Goal: Contribute content: Contribute content

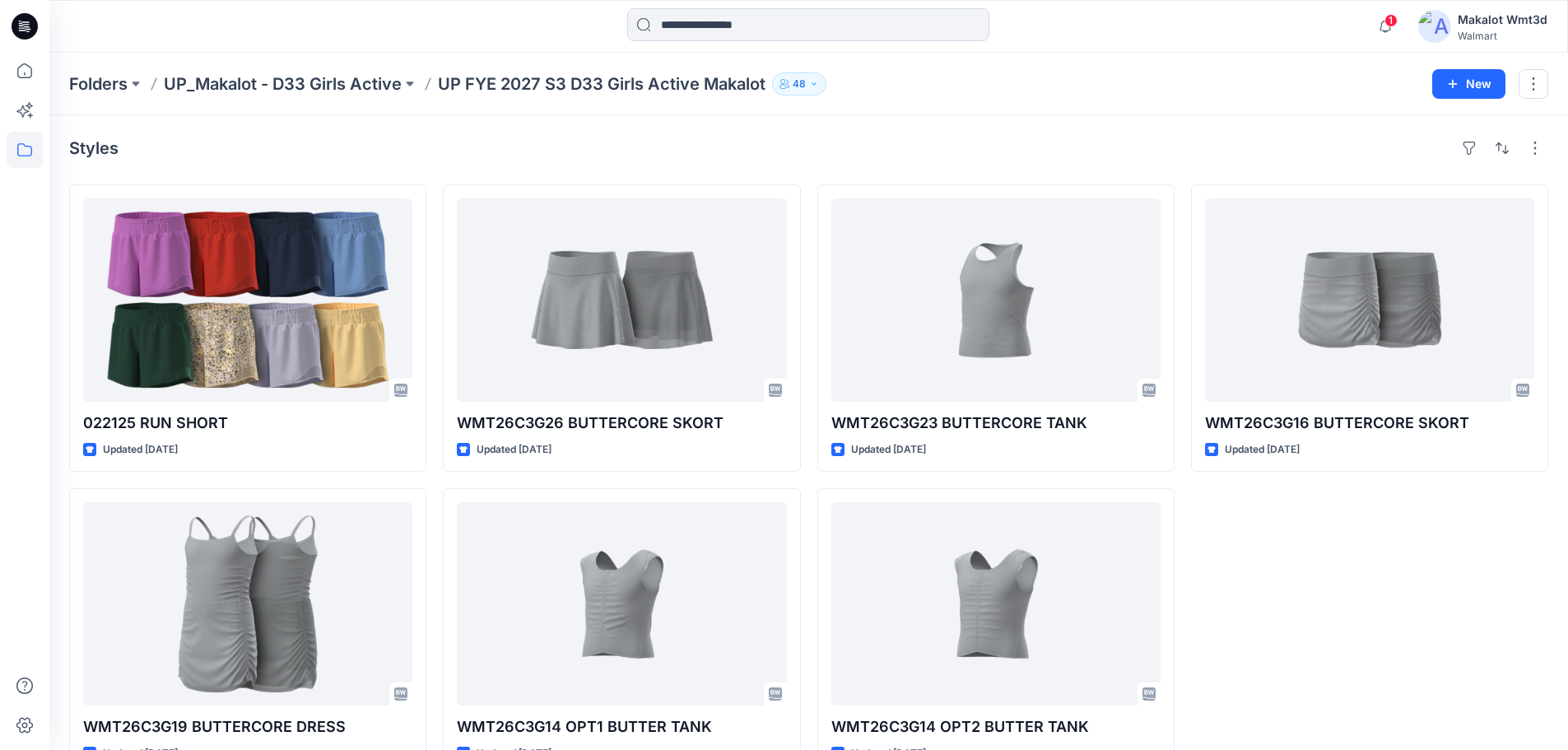
click at [482, 149] on div "Styles" at bounding box center [809, 148] width 1479 height 27
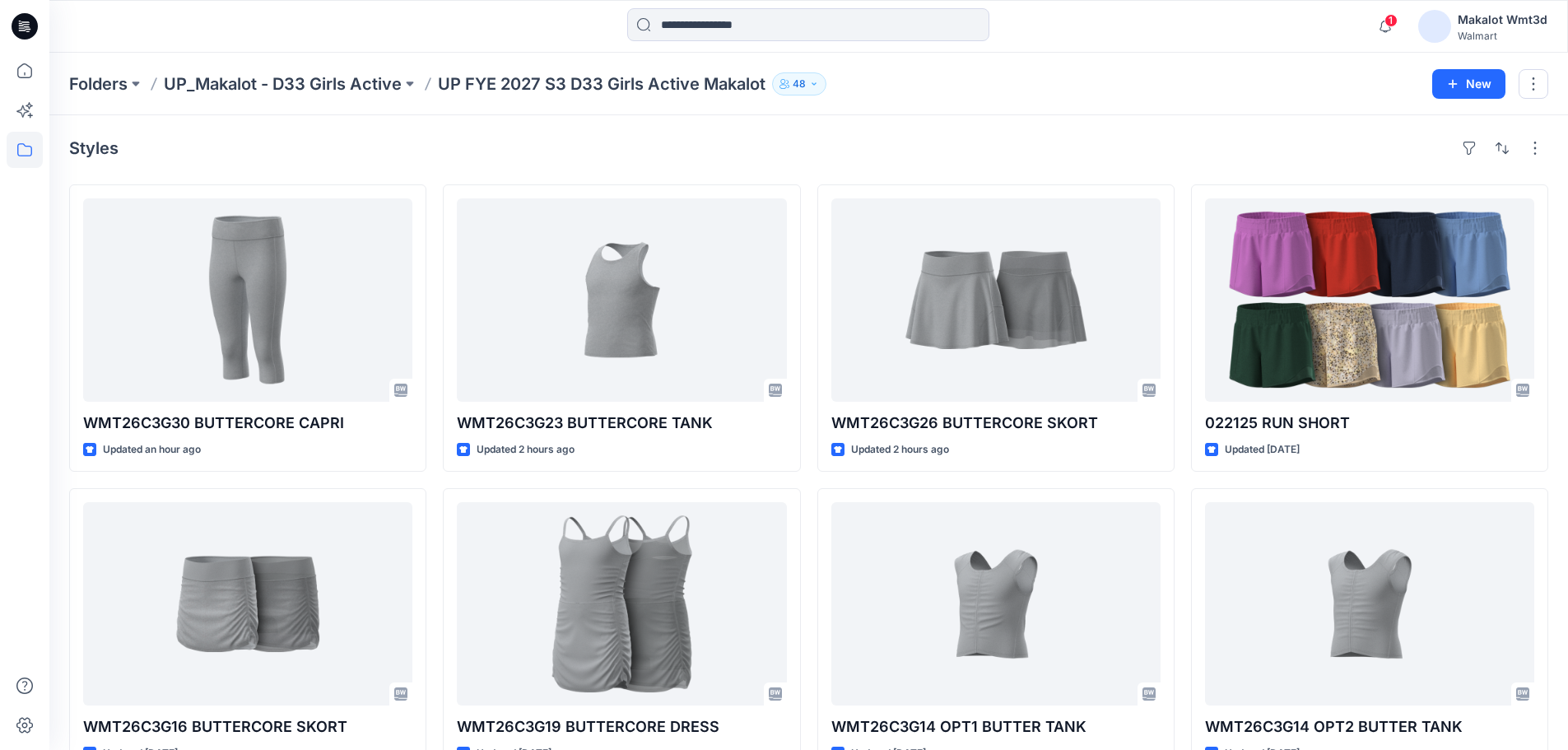
click at [1025, 142] on div "Styles" at bounding box center [809, 148] width 1479 height 27
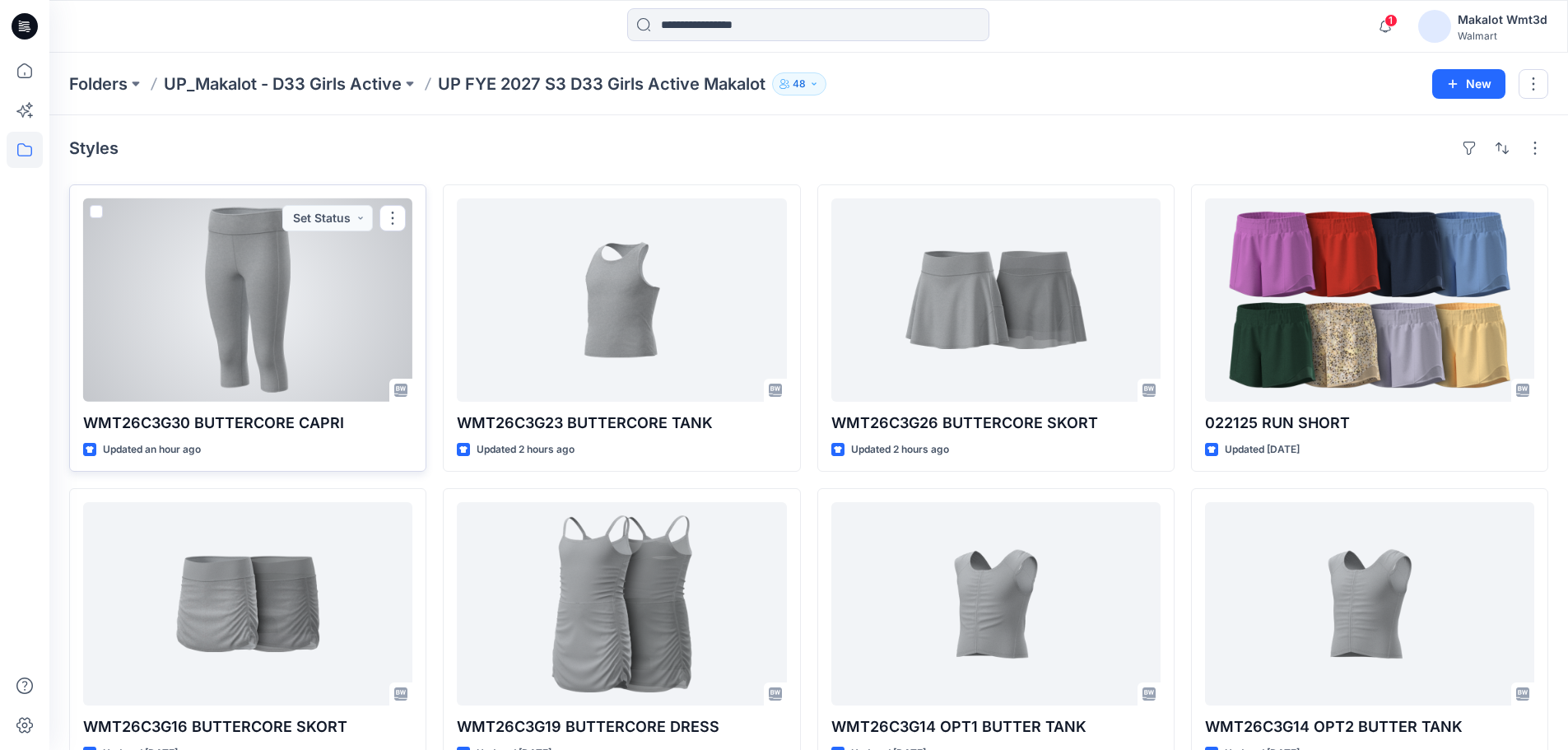
click at [340, 267] on div at bounding box center [248, 300] width 330 height 204
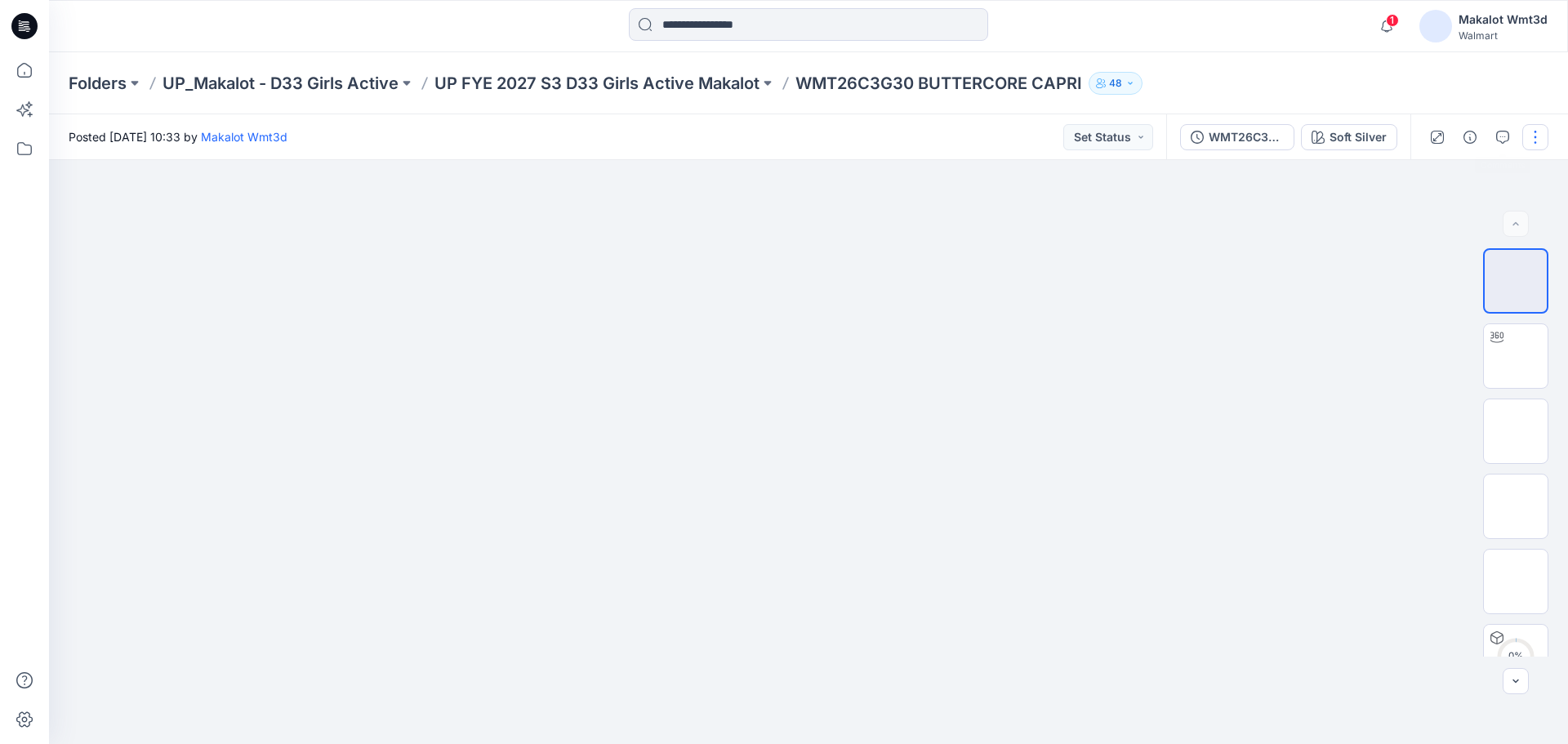
click at [1535, 141] on button "button" at bounding box center [1536, 137] width 26 height 26
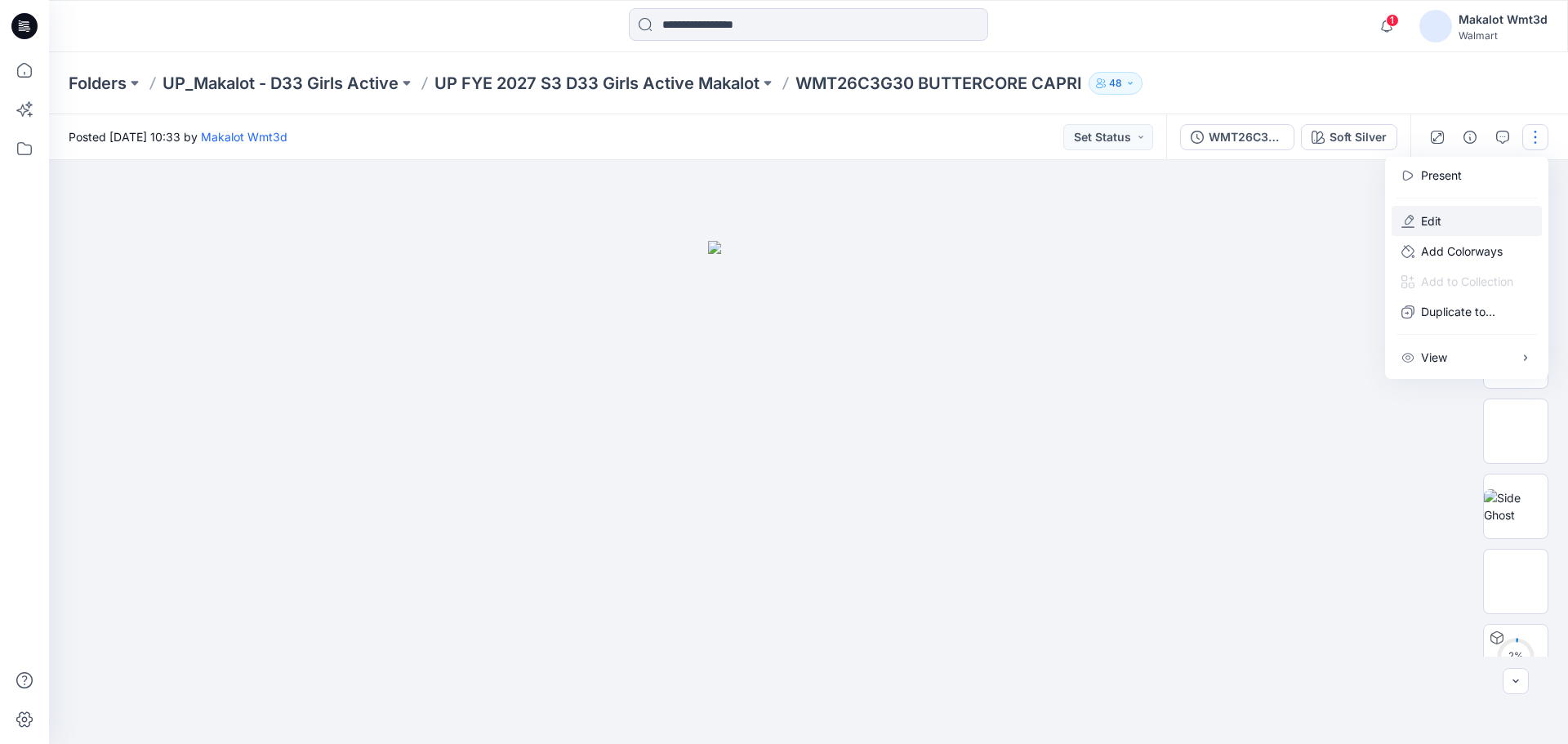
click at [1458, 219] on button "Edit" at bounding box center [1467, 221] width 150 height 30
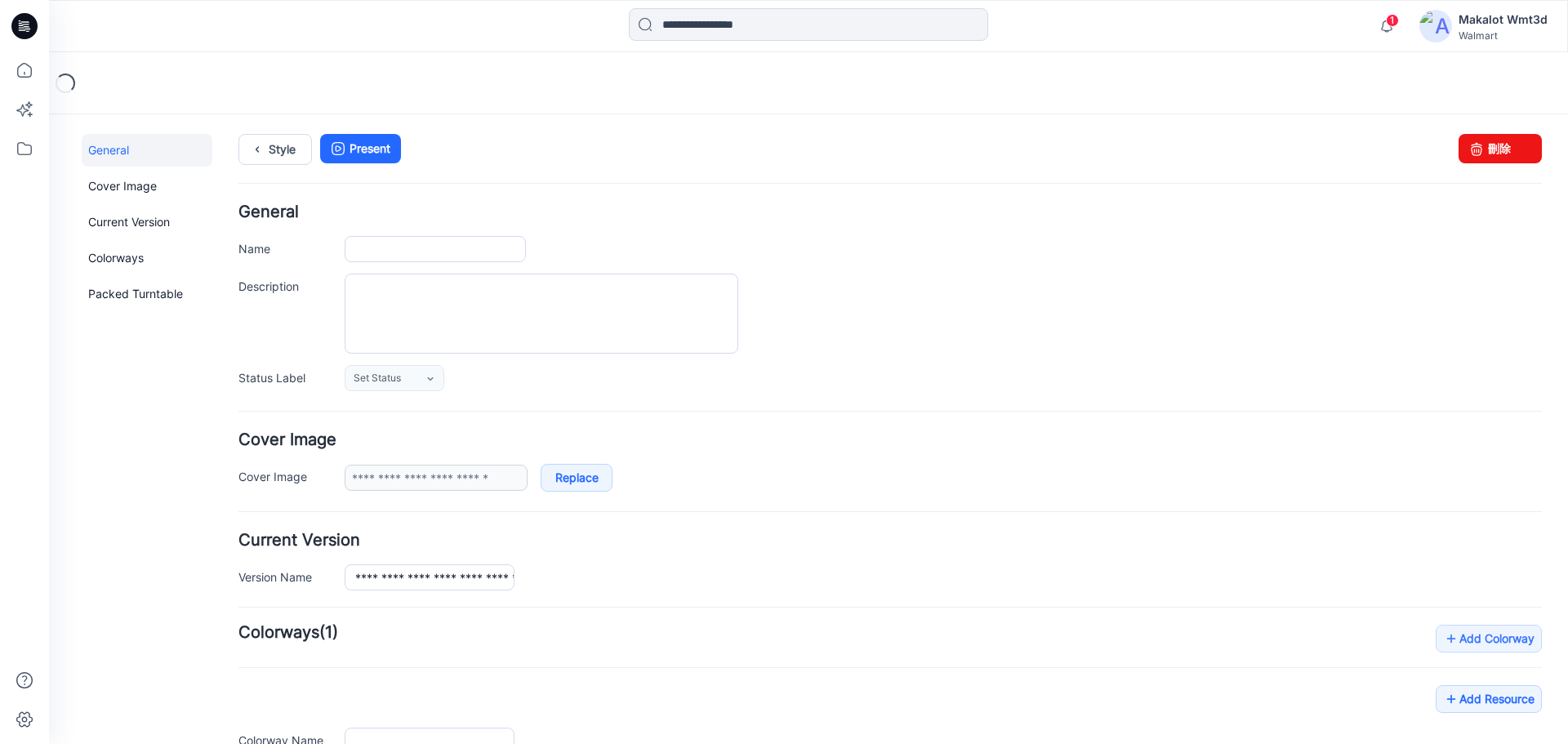
type input "**********"
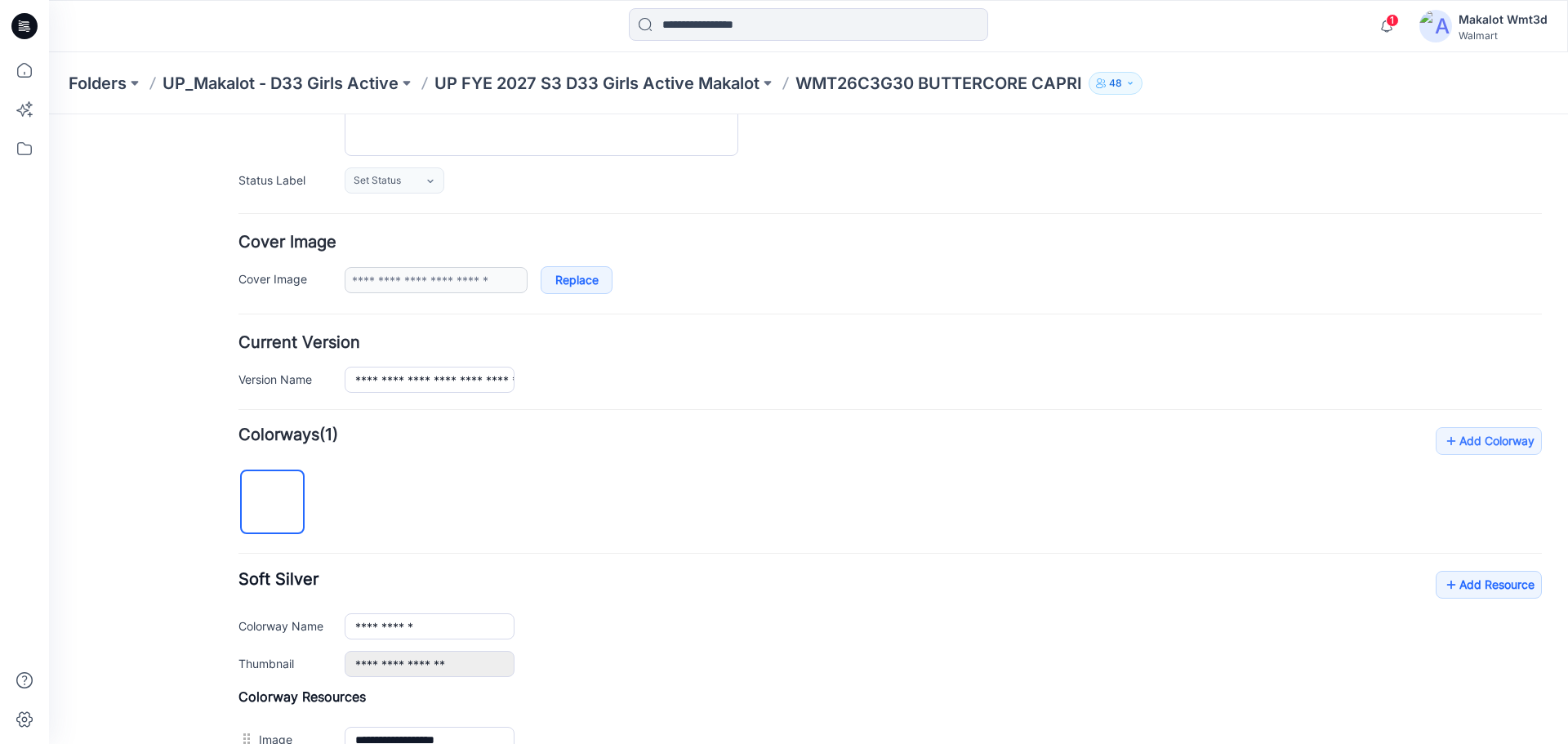
scroll to position [545, 0]
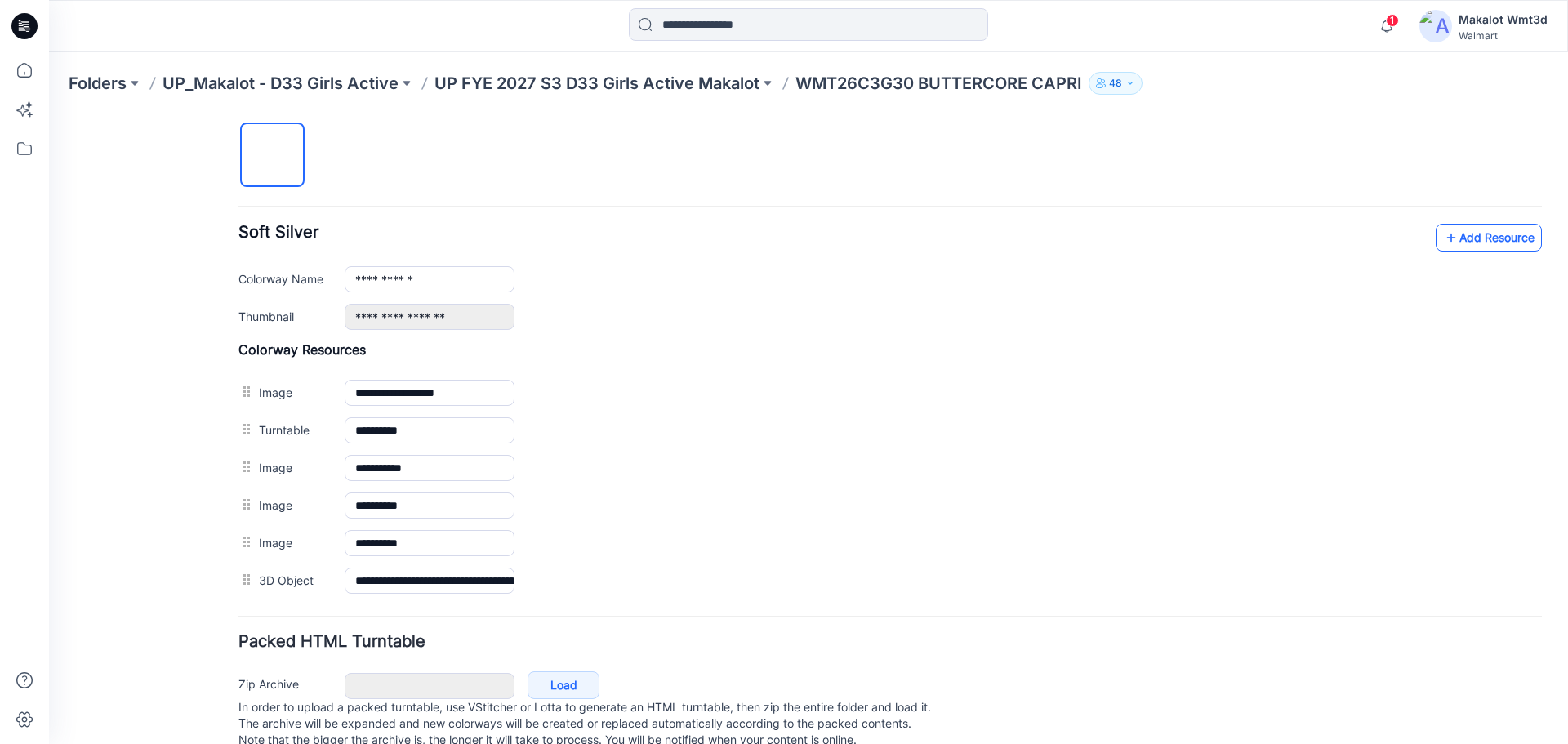
click at [1483, 241] on link "Add Resource" at bounding box center [1489, 237] width 106 height 27
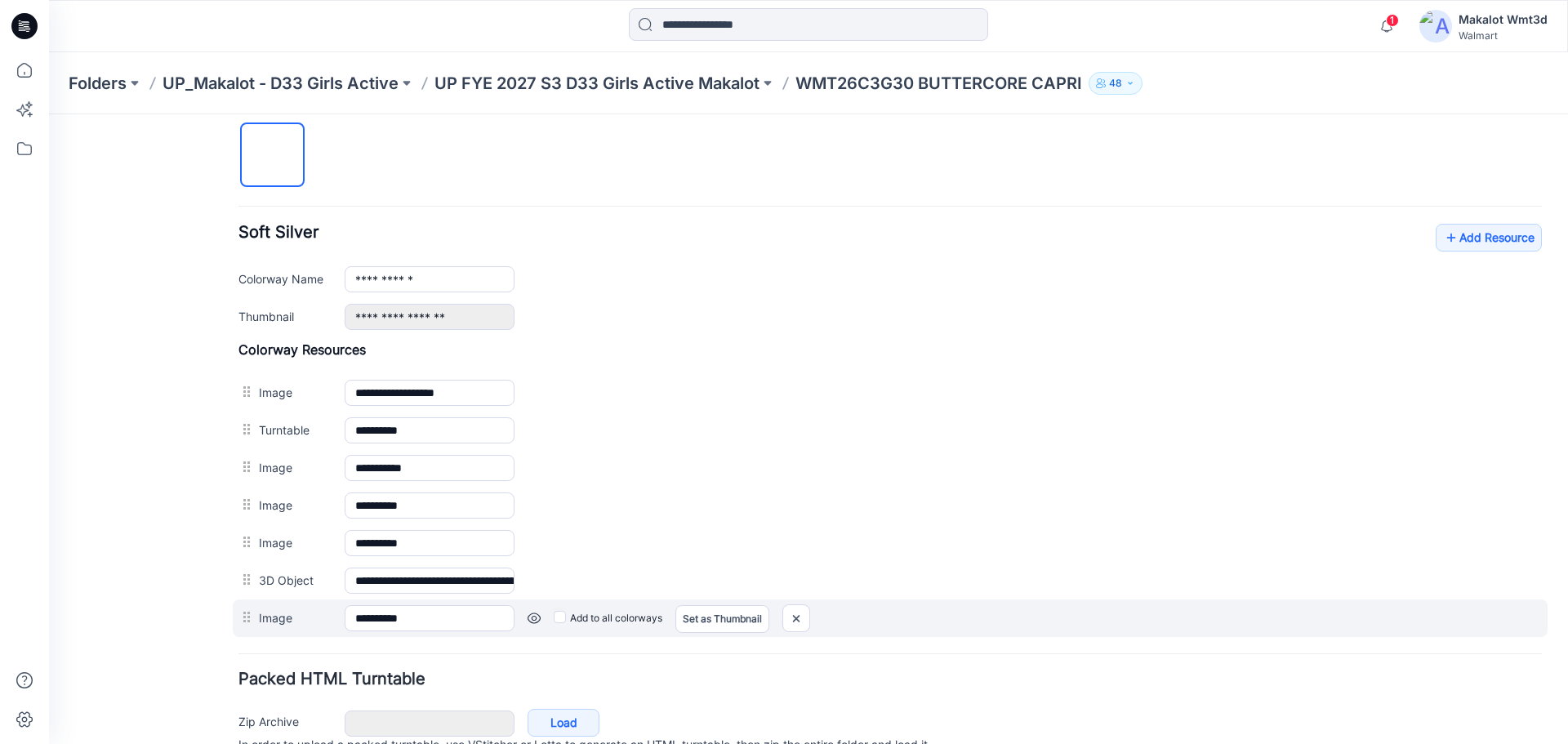
click at [569, 613] on label "Add to all colorways" at bounding box center [607, 618] width 108 height 26
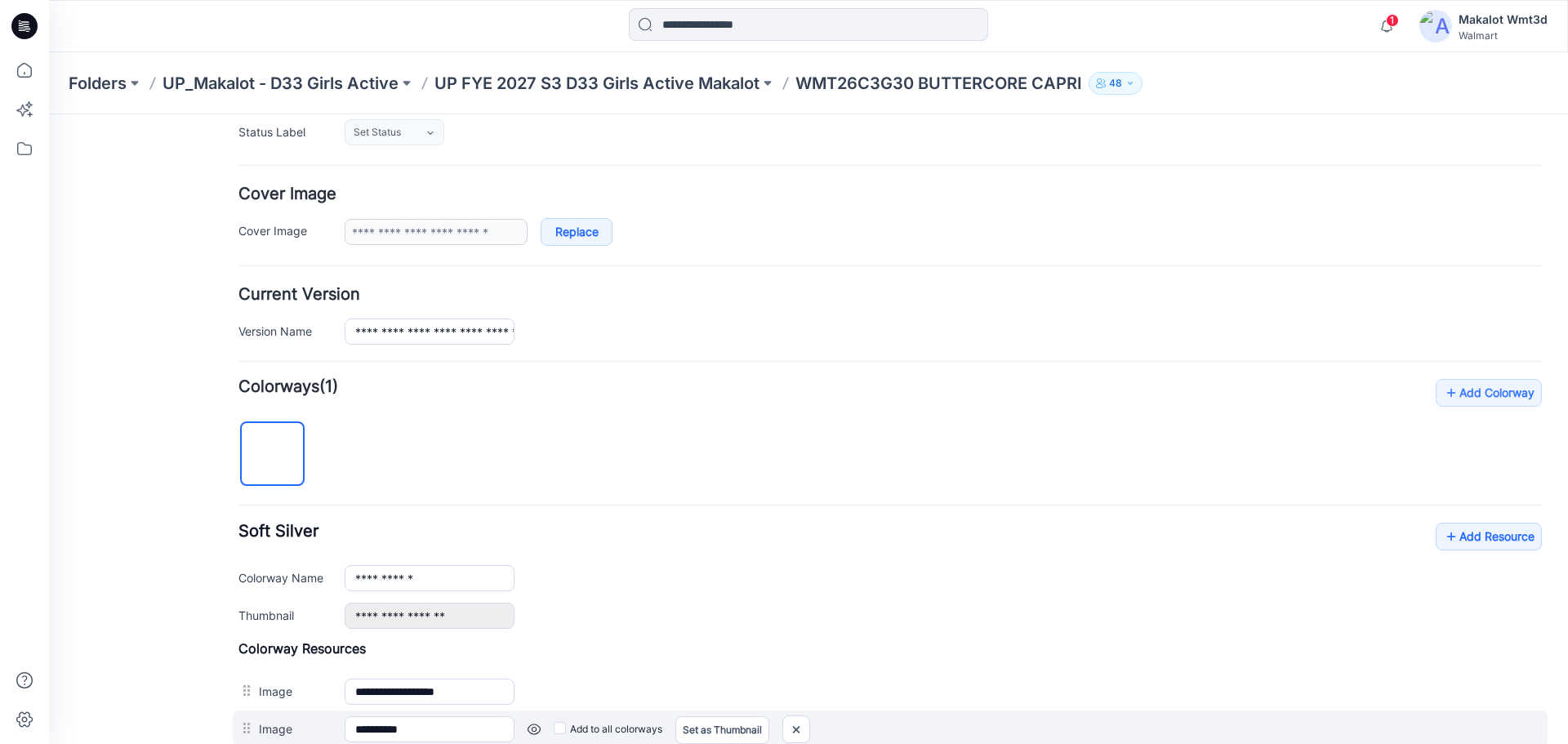
scroll to position [0, 0]
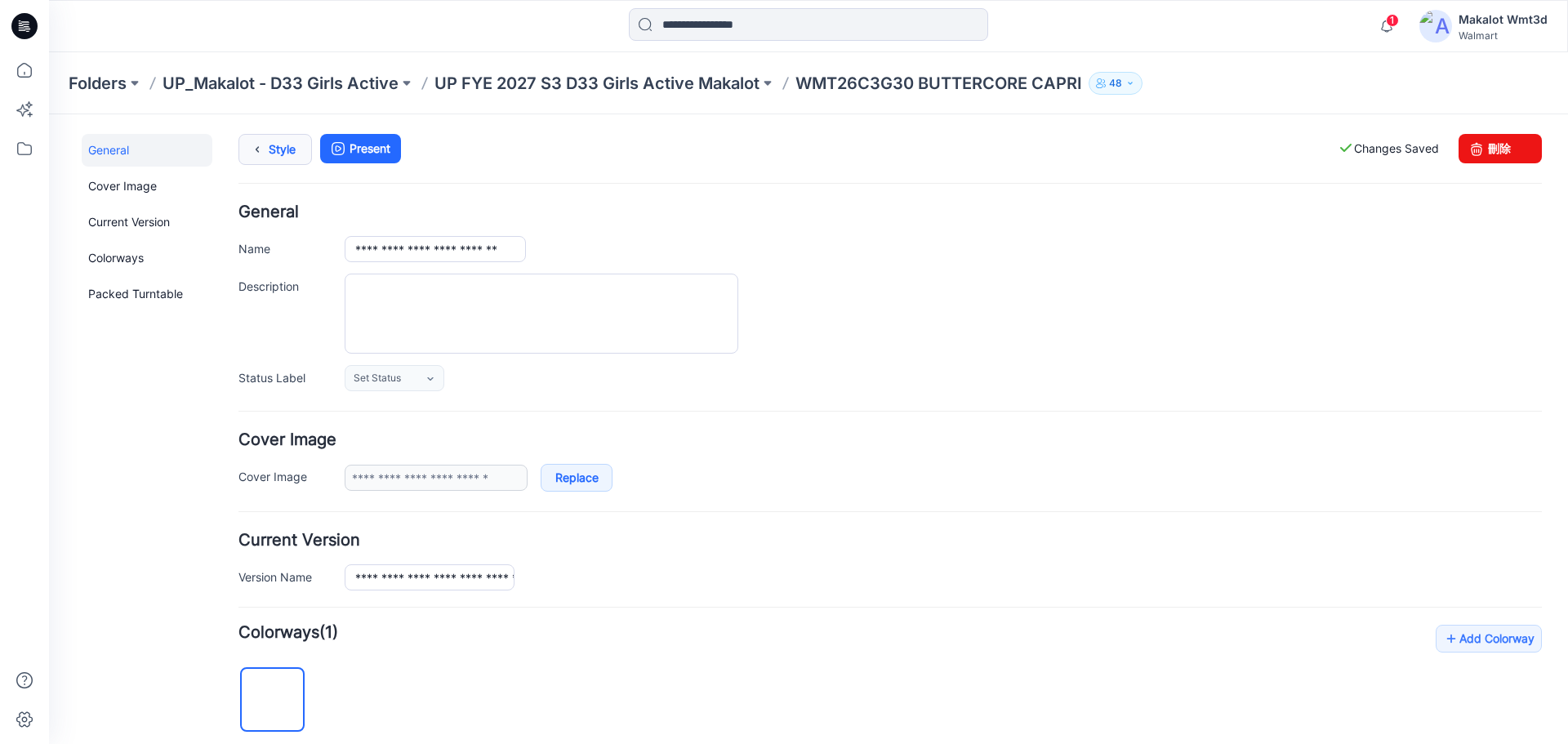
click at [293, 138] on link "Style" at bounding box center [274, 149] width 73 height 31
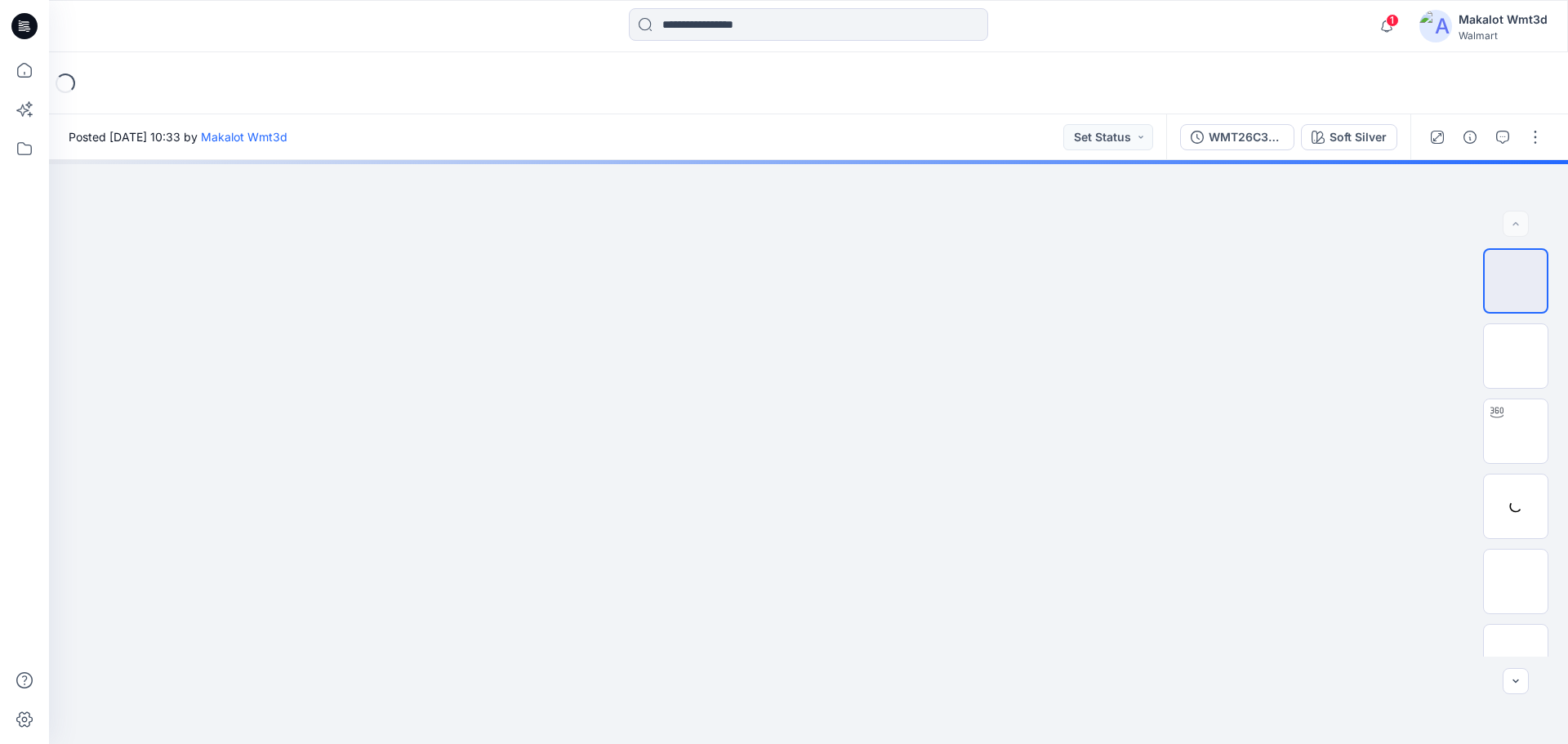
click at [521, 92] on div "Loading..." at bounding box center [808, 84] width 1519 height 62
